Goal: Navigation & Orientation: Find specific page/section

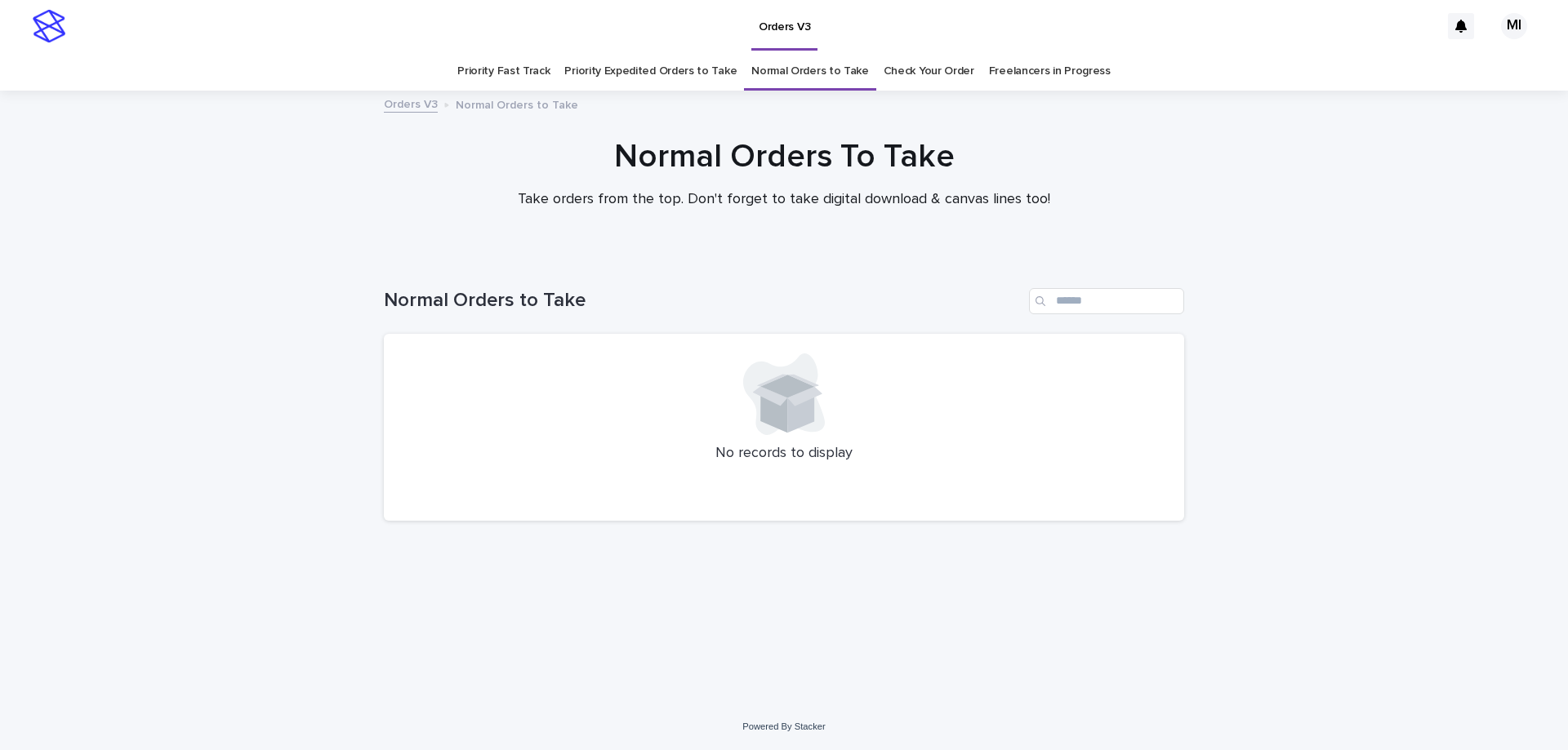
click at [696, 80] on link "Priority Expedited Orders to Take" at bounding box center [650, 71] width 172 height 39
click at [550, 82] on link "Priority Fast Track" at bounding box center [503, 71] width 92 height 39
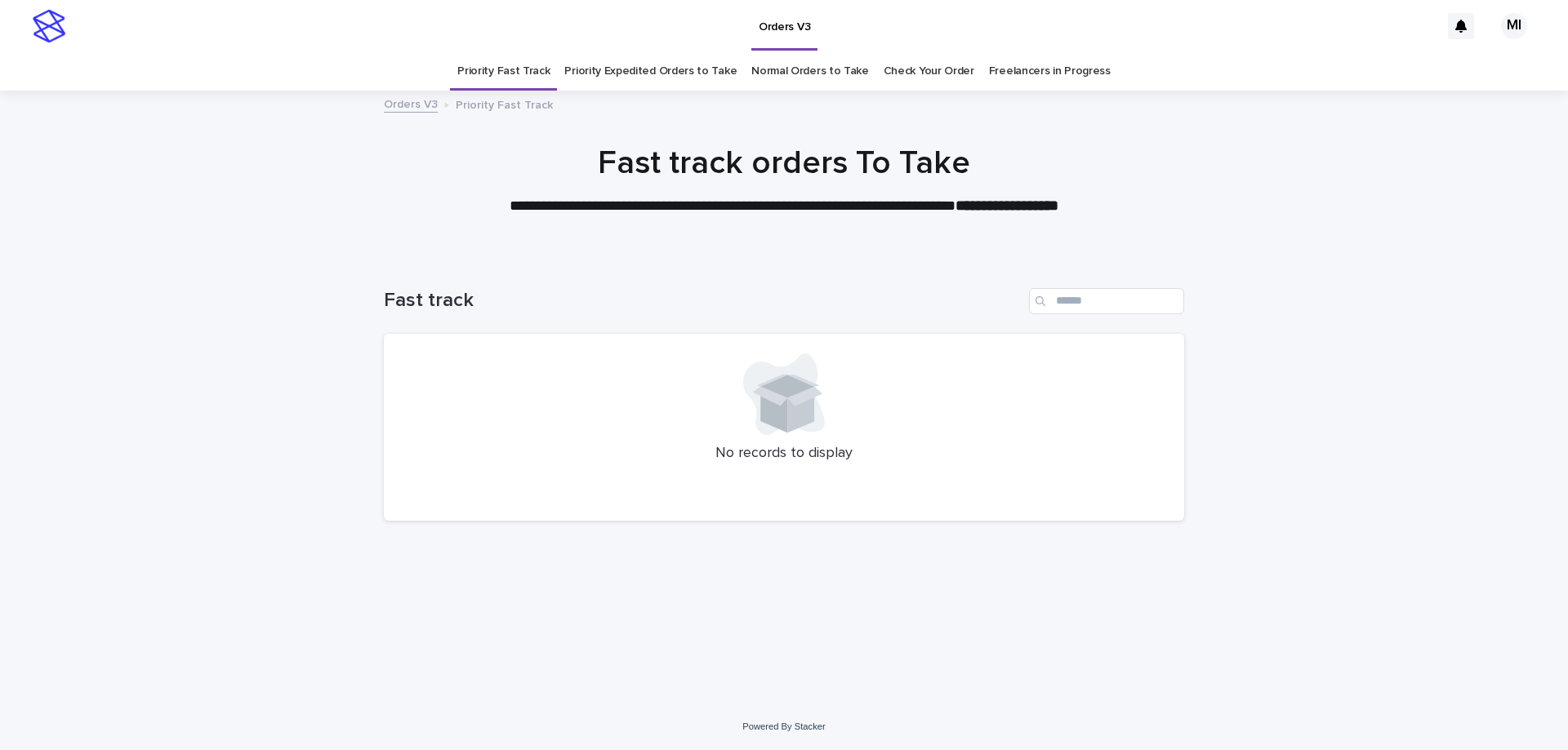
click at [896, 81] on link "Check Your Order" at bounding box center [929, 71] width 90 height 39
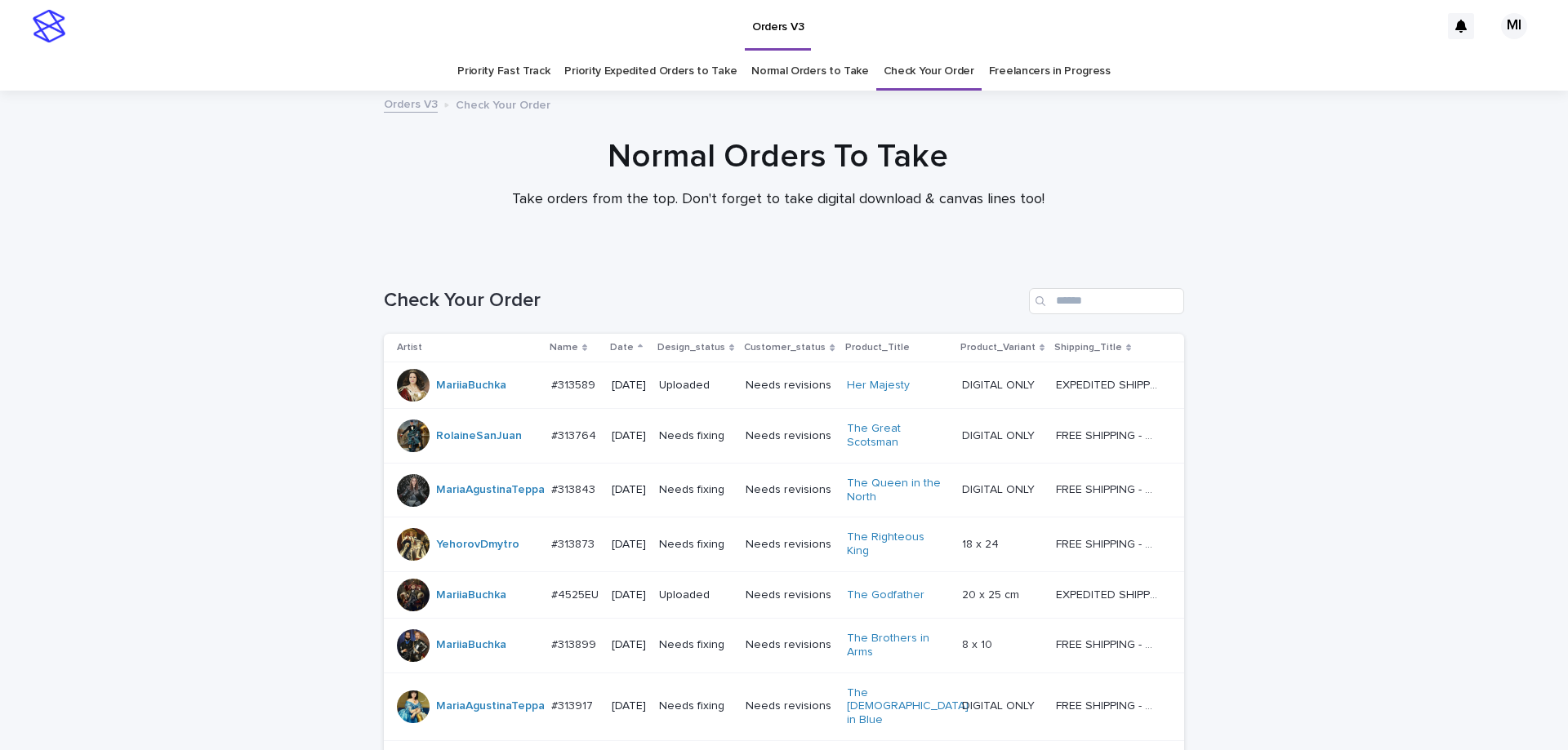
click at [504, 75] on link "Priority Fast Track" at bounding box center [503, 71] width 92 height 39
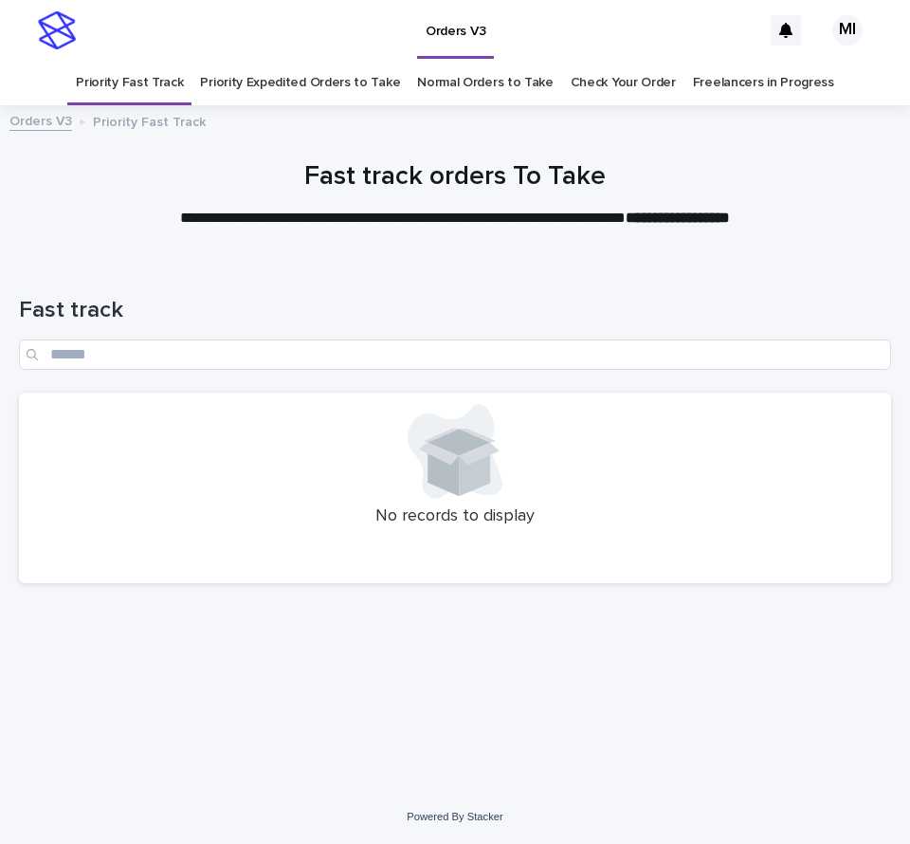
click at [325, 82] on link "Priority Expedited Orders to Take" at bounding box center [300, 83] width 200 height 45
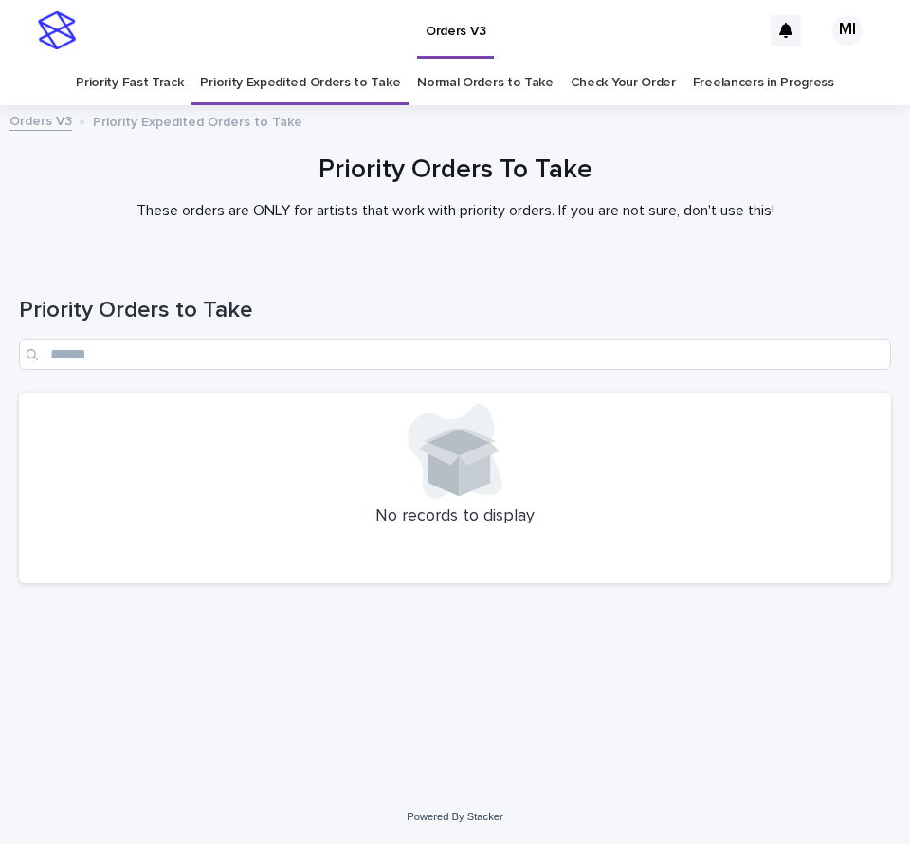
click at [465, 85] on link "Normal Orders to Take" at bounding box center [485, 83] width 136 height 45
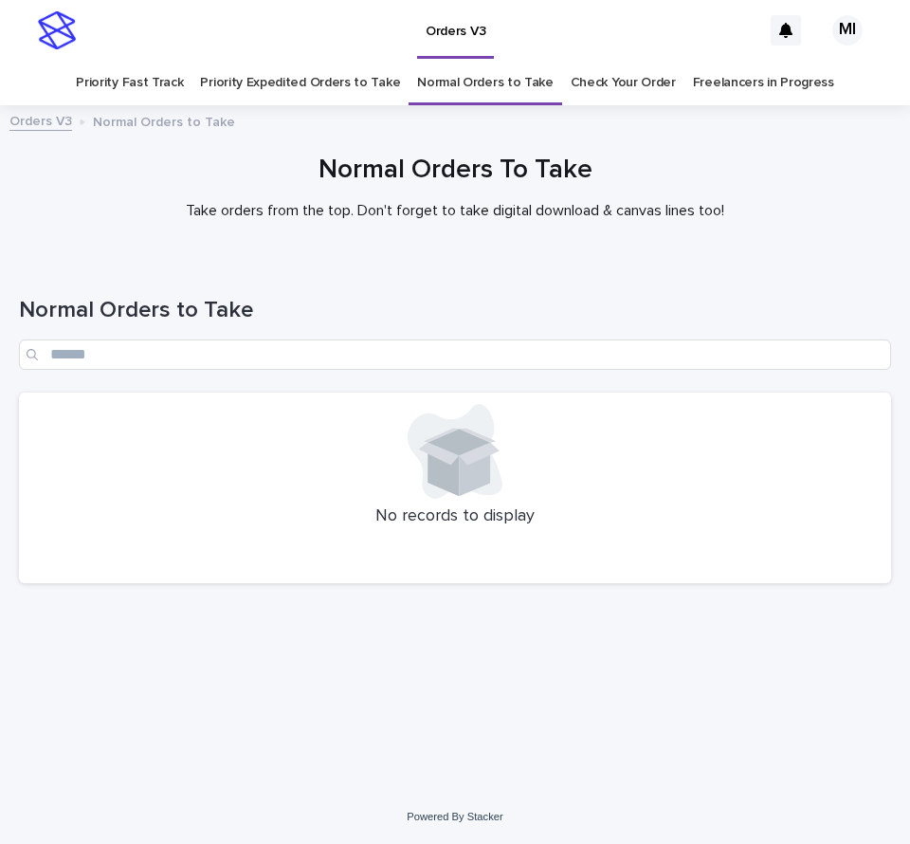
click at [269, 84] on link "Priority Expedited Orders to Take" at bounding box center [300, 83] width 200 height 45
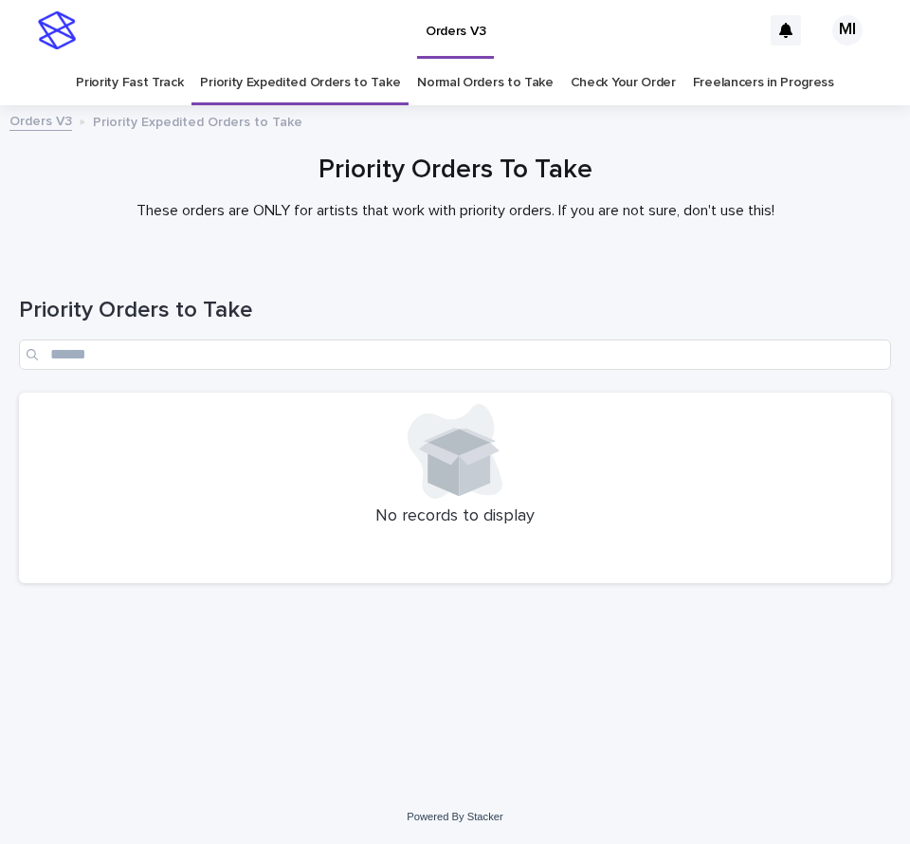
click at [476, 85] on link "Normal Orders to Take" at bounding box center [485, 83] width 136 height 45
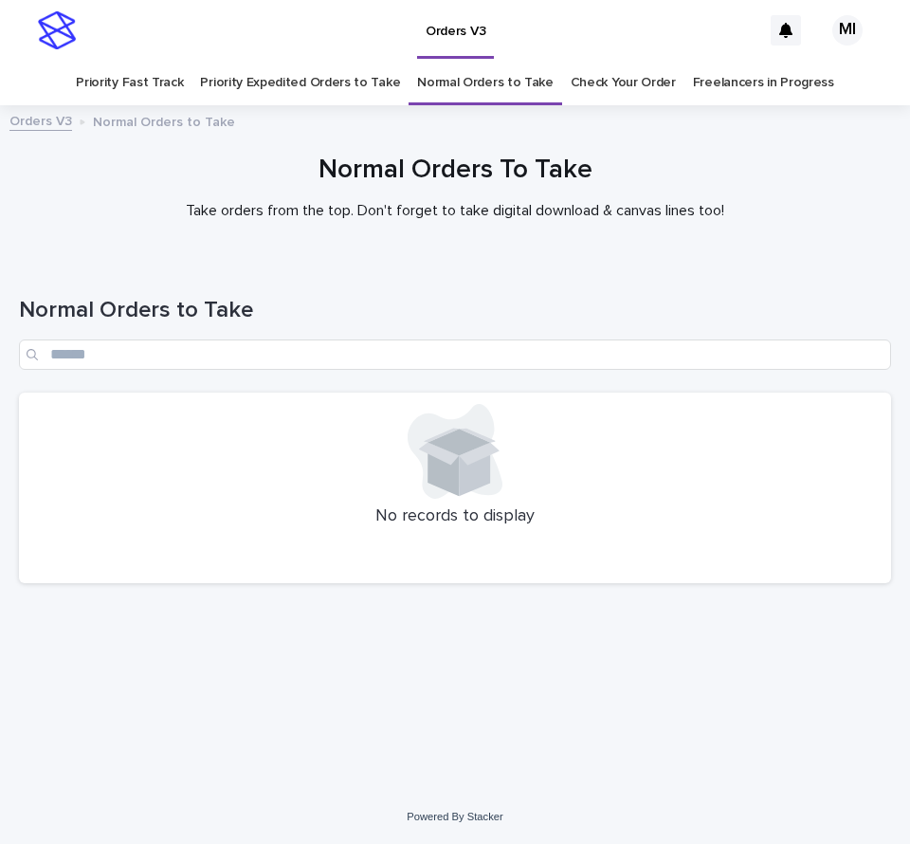
click at [339, 87] on link "Priority Expedited Orders to Take" at bounding box center [300, 83] width 200 height 45
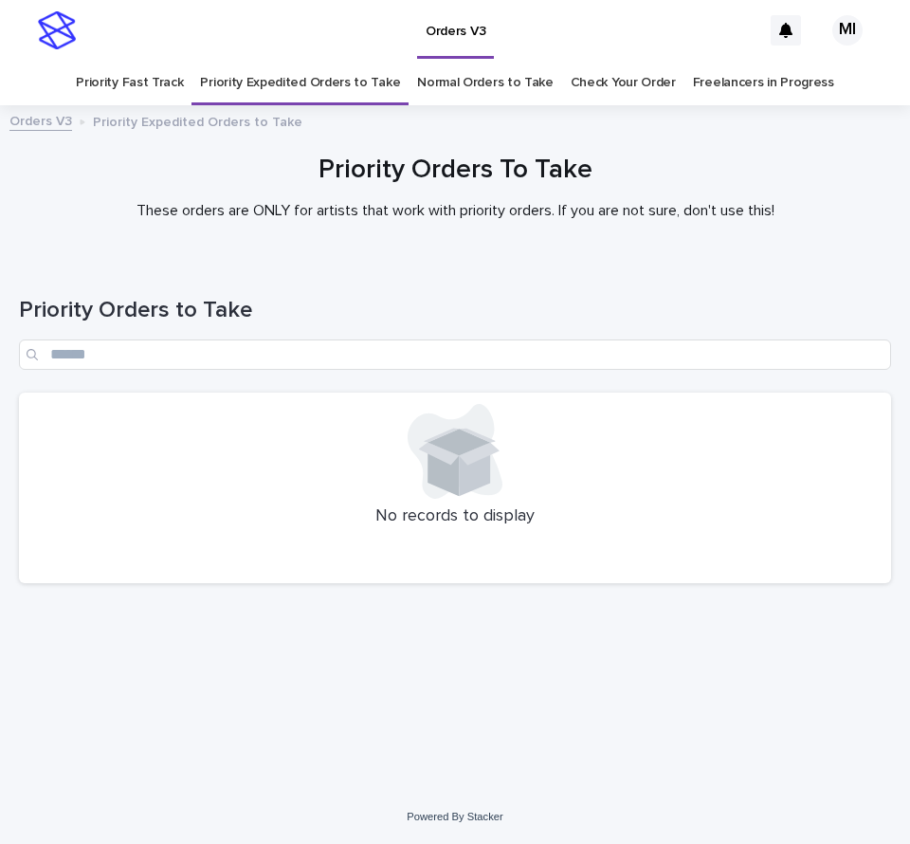
click at [475, 81] on link "Normal Orders to Take" at bounding box center [485, 83] width 136 height 45
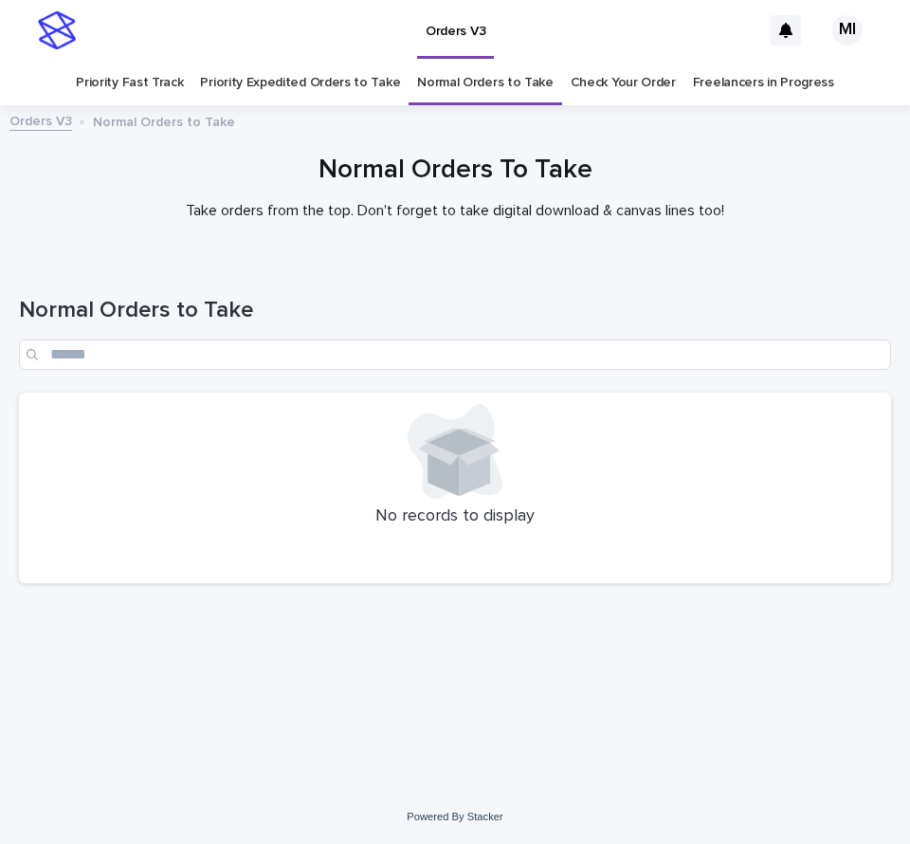
click at [161, 85] on link "Priority Fast Track" at bounding box center [129, 83] width 107 height 45
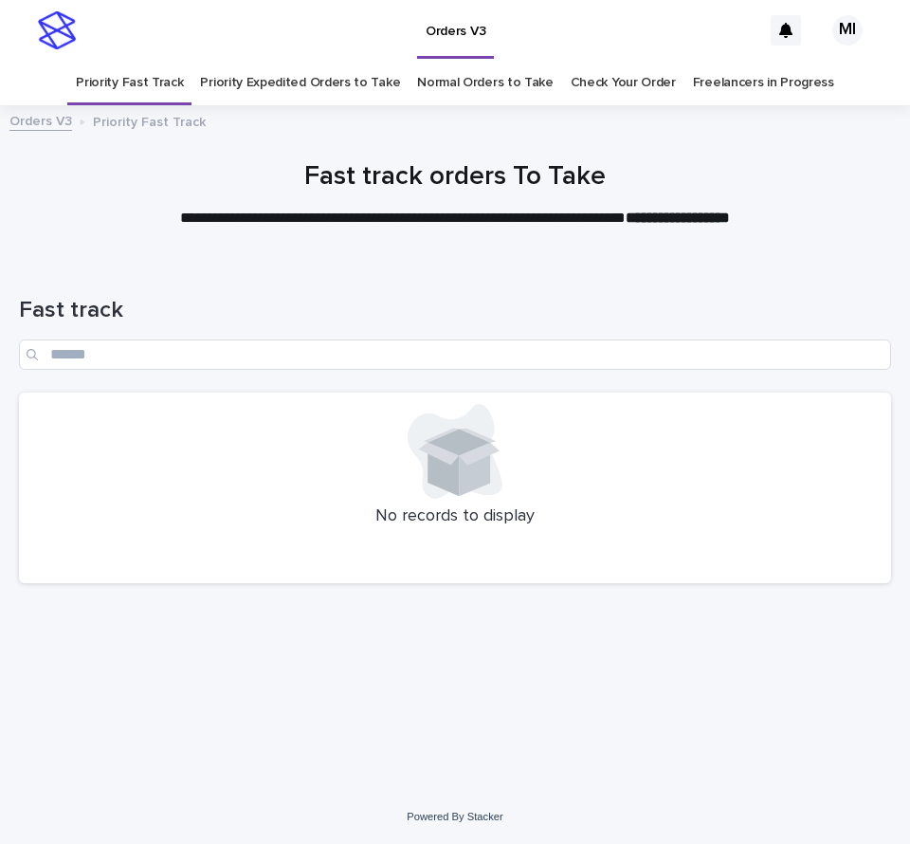
click at [316, 81] on link "Priority Expedited Orders to Take" at bounding box center [300, 83] width 200 height 45
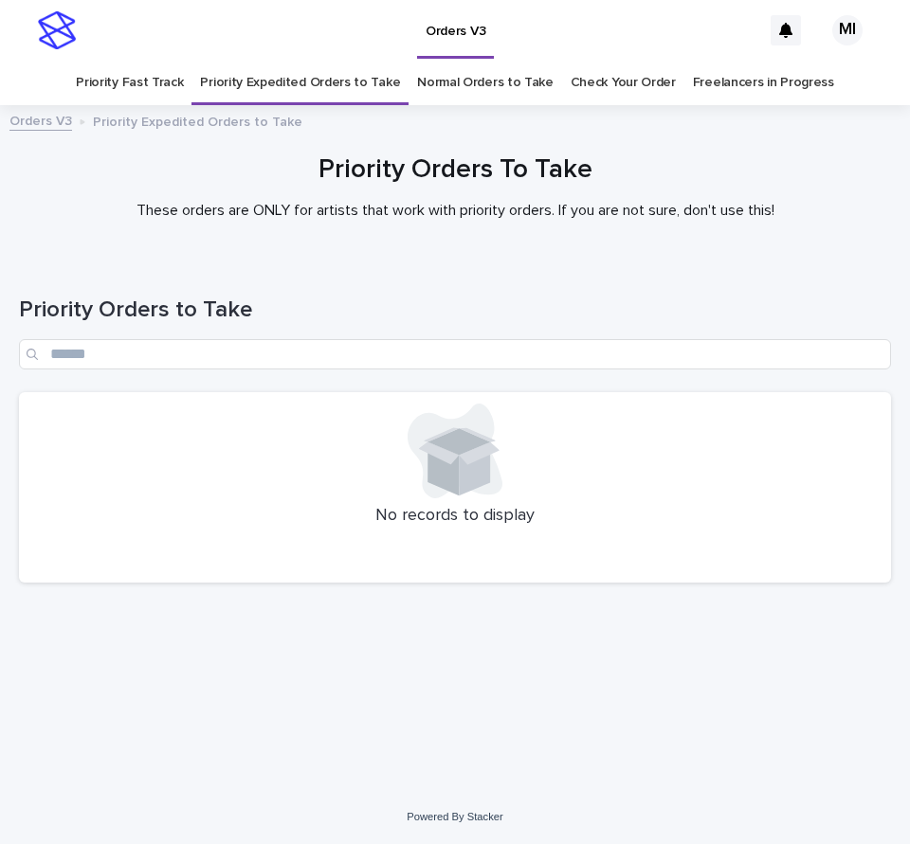
click at [460, 89] on link "Normal Orders to Take" at bounding box center [485, 83] width 136 height 45
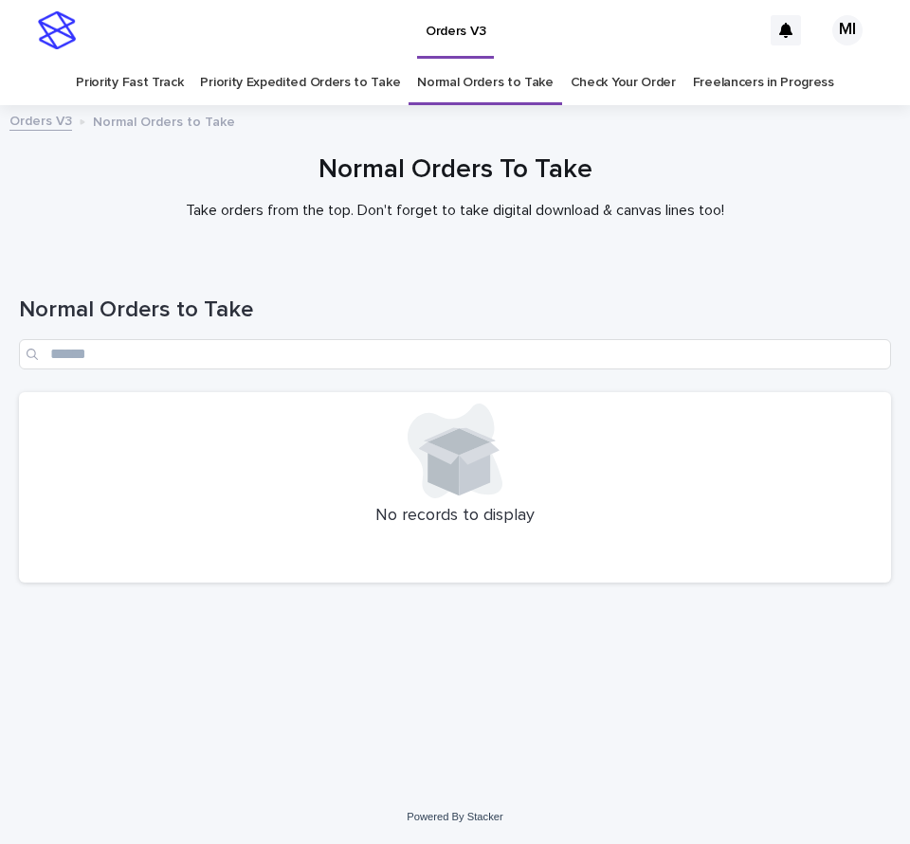
click at [173, 84] on link "Priority Fast Track" at bounding box center [129, 83] width 107 height 45
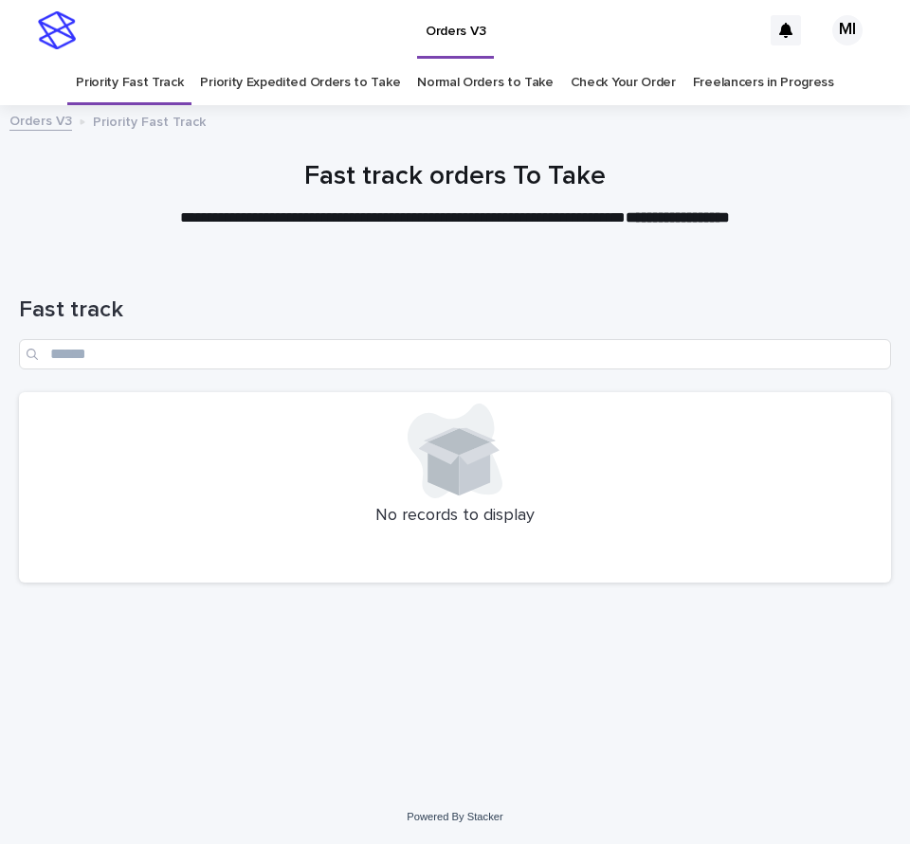
drag, startPoint x: 770, startPoint y: 159, endPoint x: 749, endPoint y: 131, distance: 35.3
click at [768, 157] on div at bounding box center [455, 187] width 910 height 142
click at [336, 82] on link "Priority Expedited Orders to Take" at bounding box center [300, 83] width 200 height 45
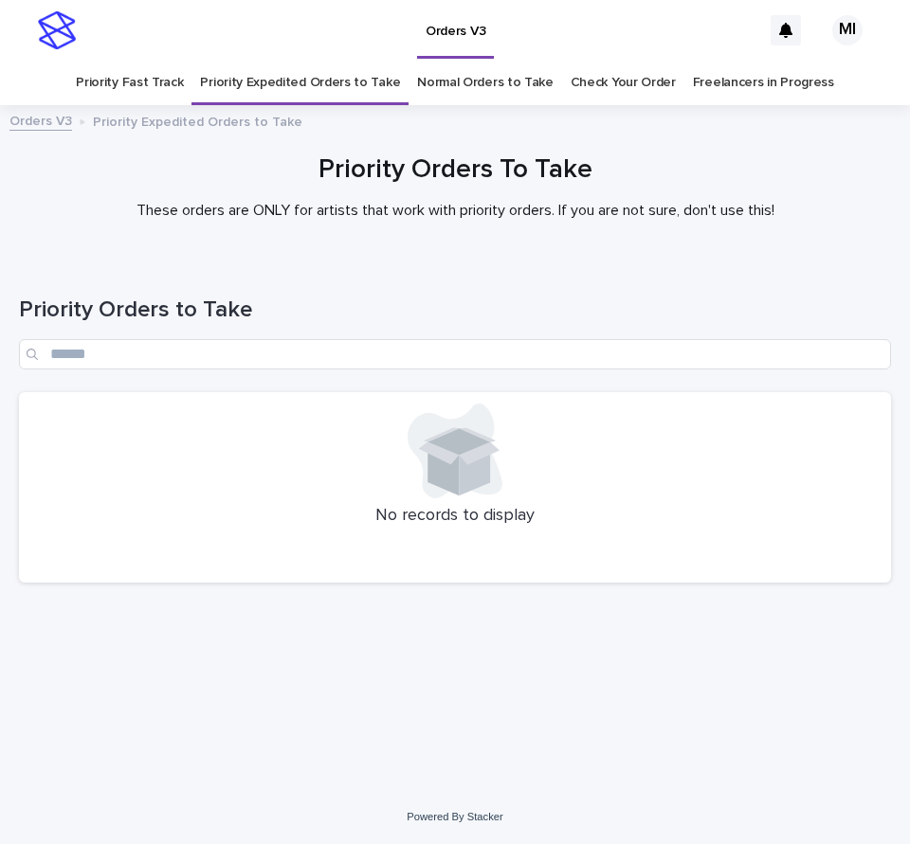
click at [468, 84] on link "Normal Orders to Take" at bounding box center [485, 83] width 136 height 45
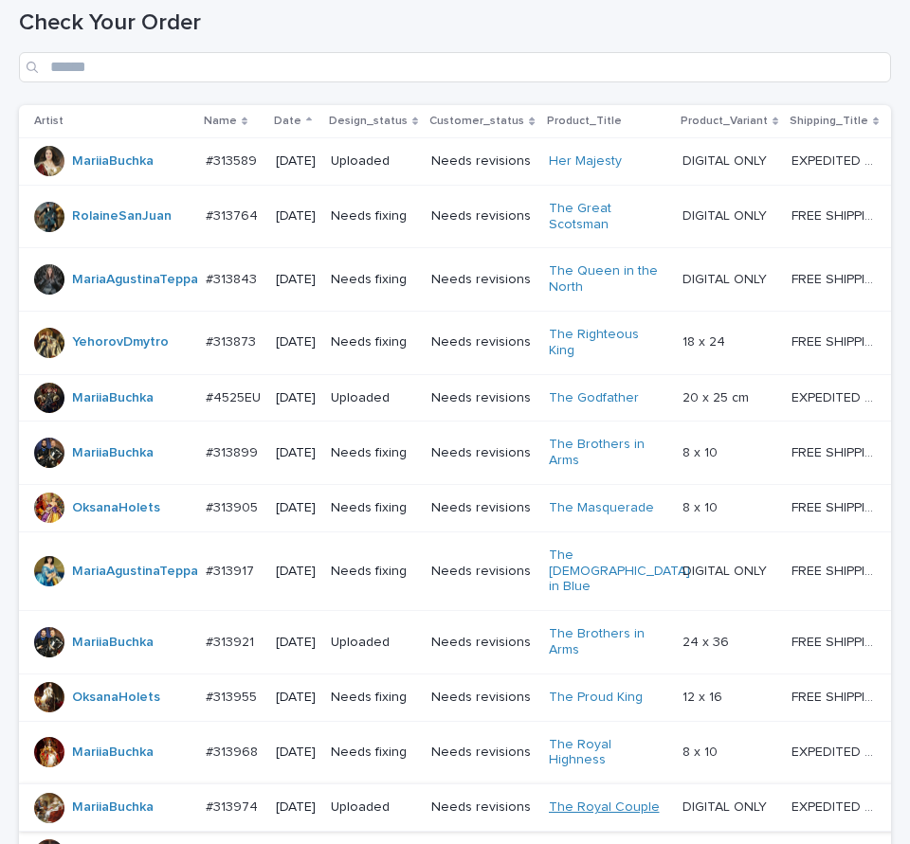
scroll to position [284, 0]
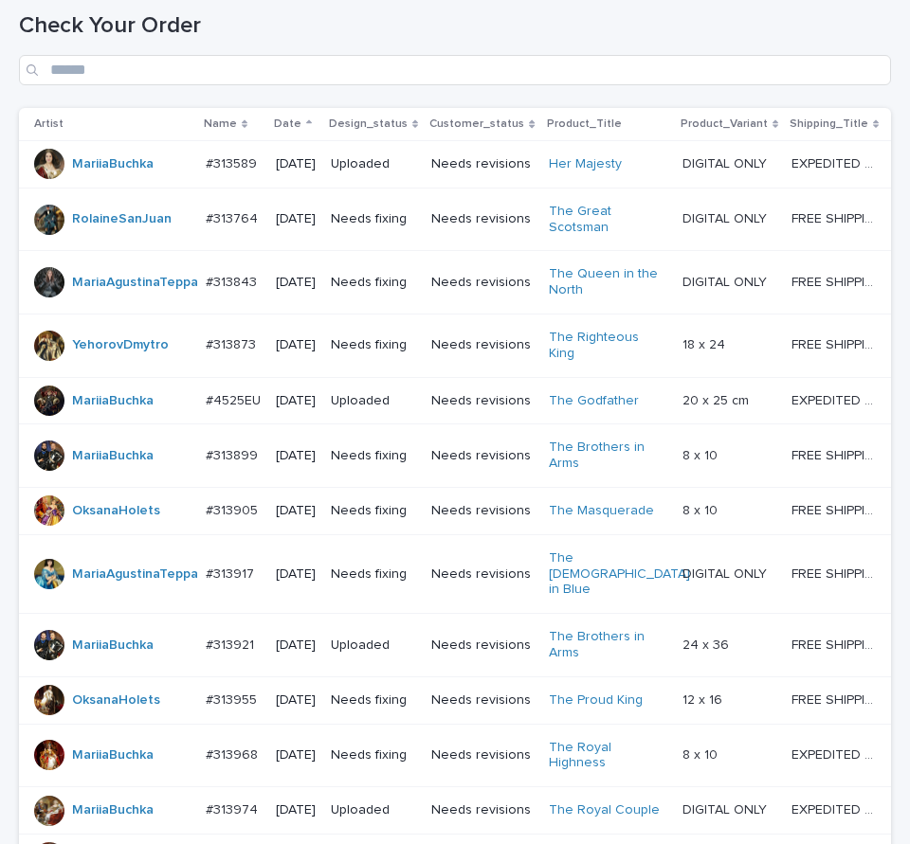
click at [450, 227] on p "Needs revisions" at bounding box center [481, 219] width 101 height 16
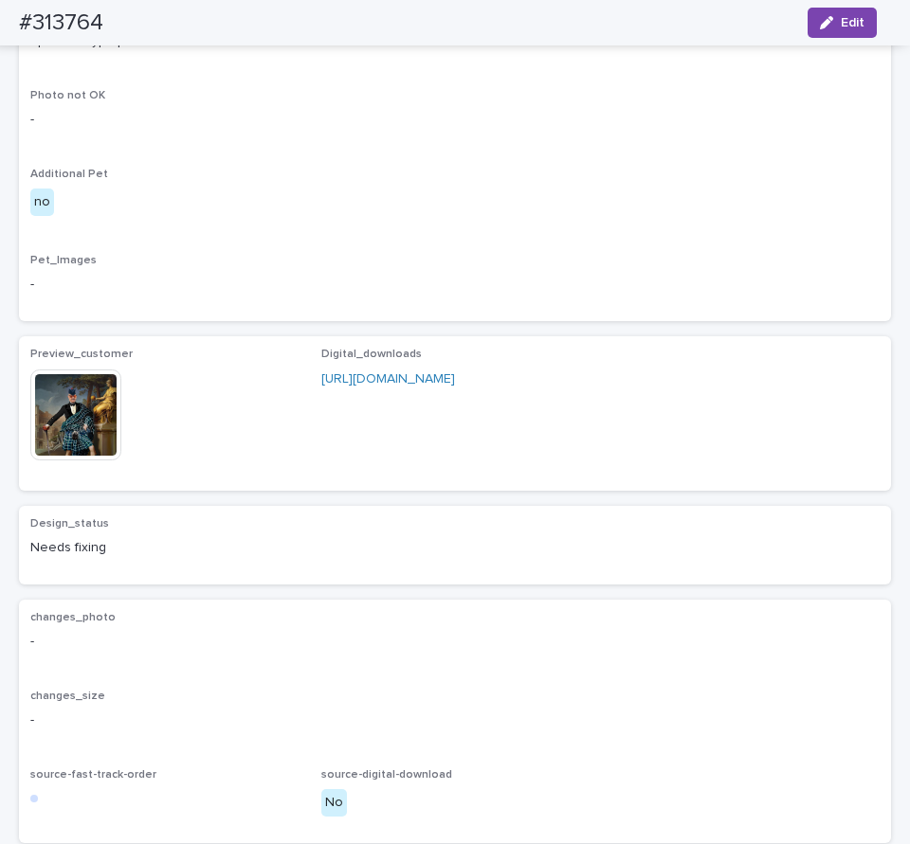
scroll to position [1137, 0]
click at [100, 460] on img at bounding box center [75, 414] width 91 height 91
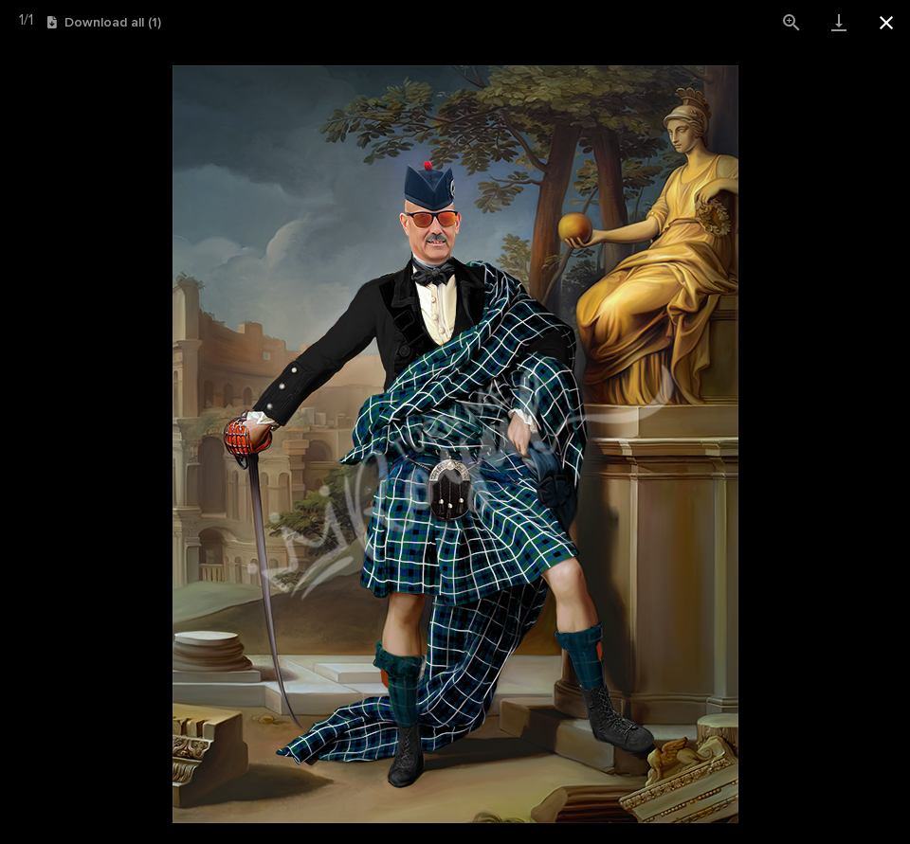
click at [878, 27] on button "Close gallery" at bounding box center [886, 22] width 47 height 45
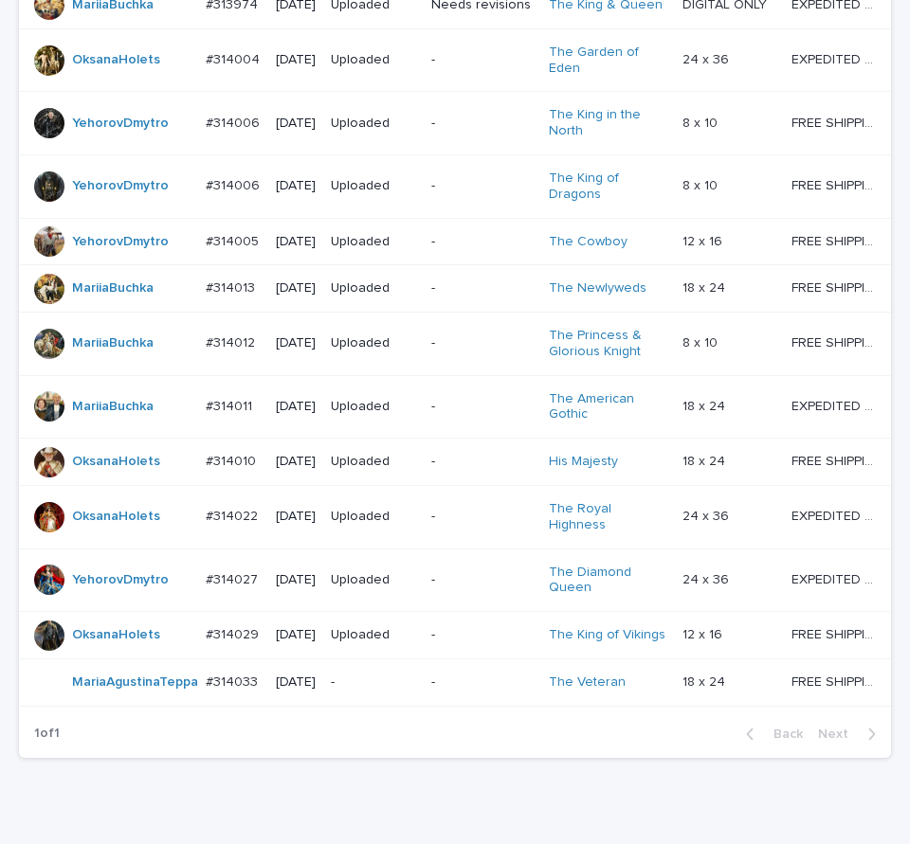
scroll to position [61, 0]
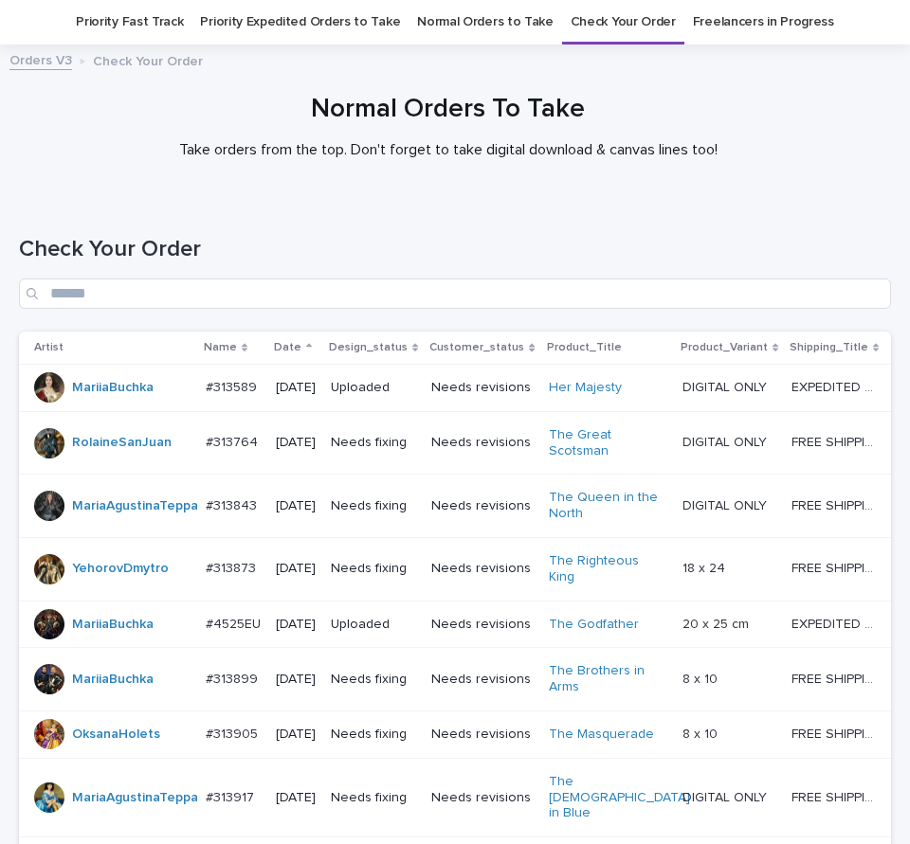
click at [772, 263] on h1 "Check Your Order" at bounding box center [455, 249] width 872 height 27
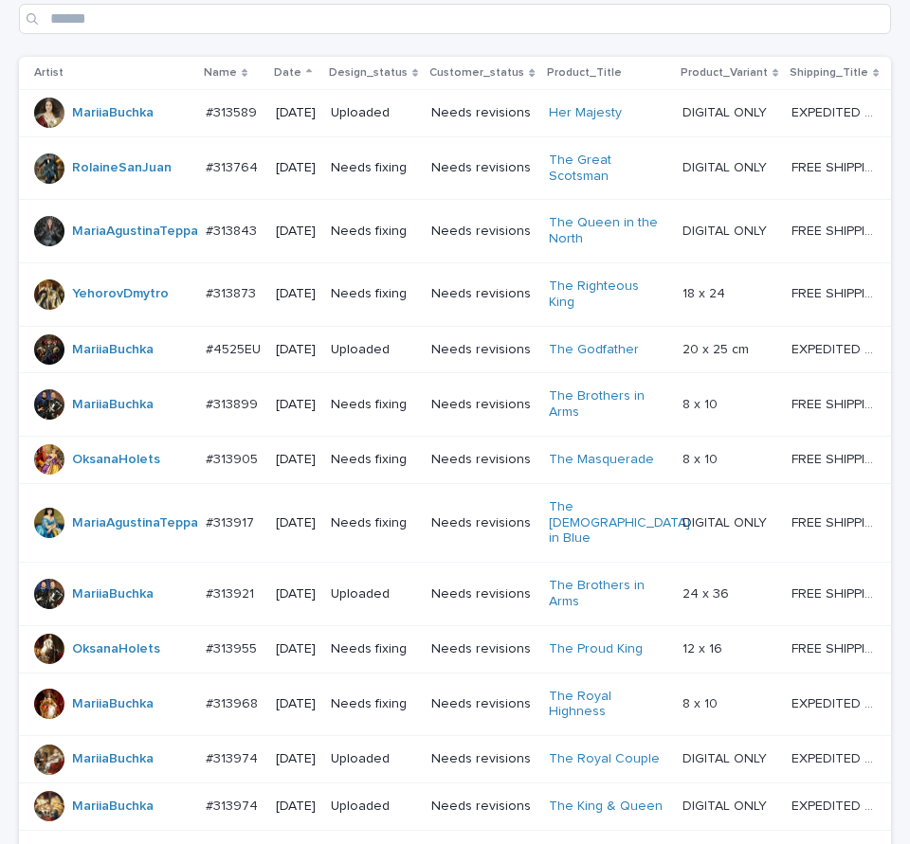
scroll to position [332, 0]
